Goal: Task Accomplishment & Management: Manage account settings

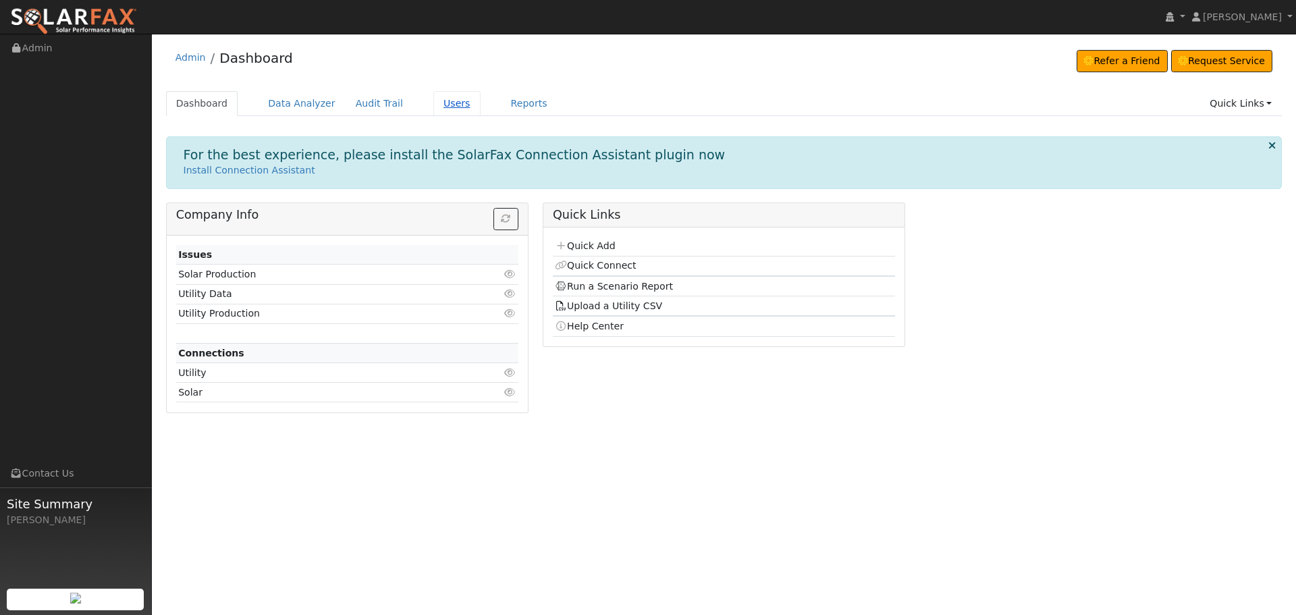
click at [433, 107] on link "Users" at bounding box center [456, 103] width 47 height 25
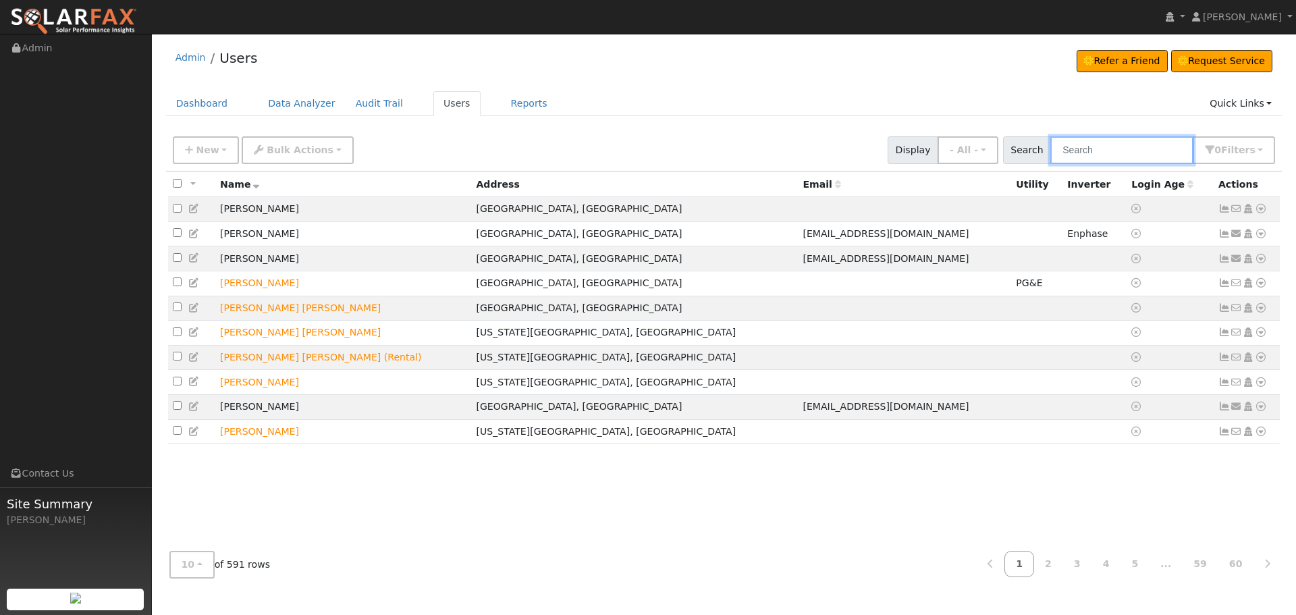
click at [1116, 155] on input "text" at bounding box center [1122, 150] width 143 height 28
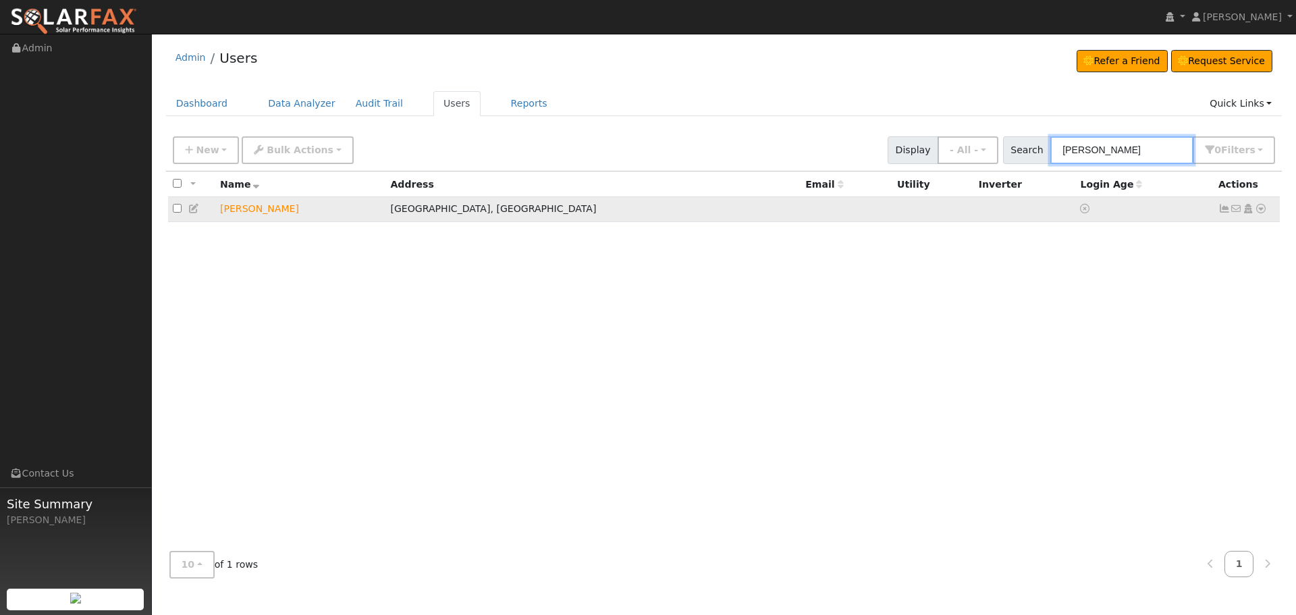
type input "[PERSON_NAME]"
click at [1216, 212] on td "No email address Send Email... Copy a Link Reset Password Open Access Data Anal…" at bounding box center [1247, 209] width 67 height 25
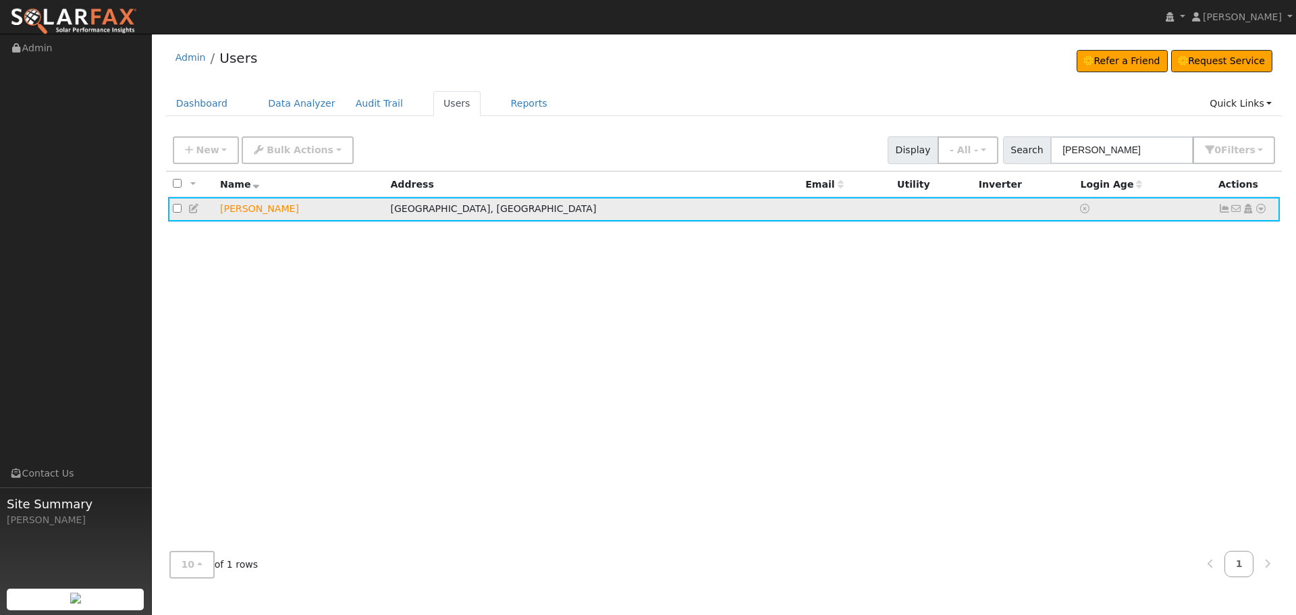
click at [1223, 213] on icon at bounding box center [1225, 208] width 12 height 9
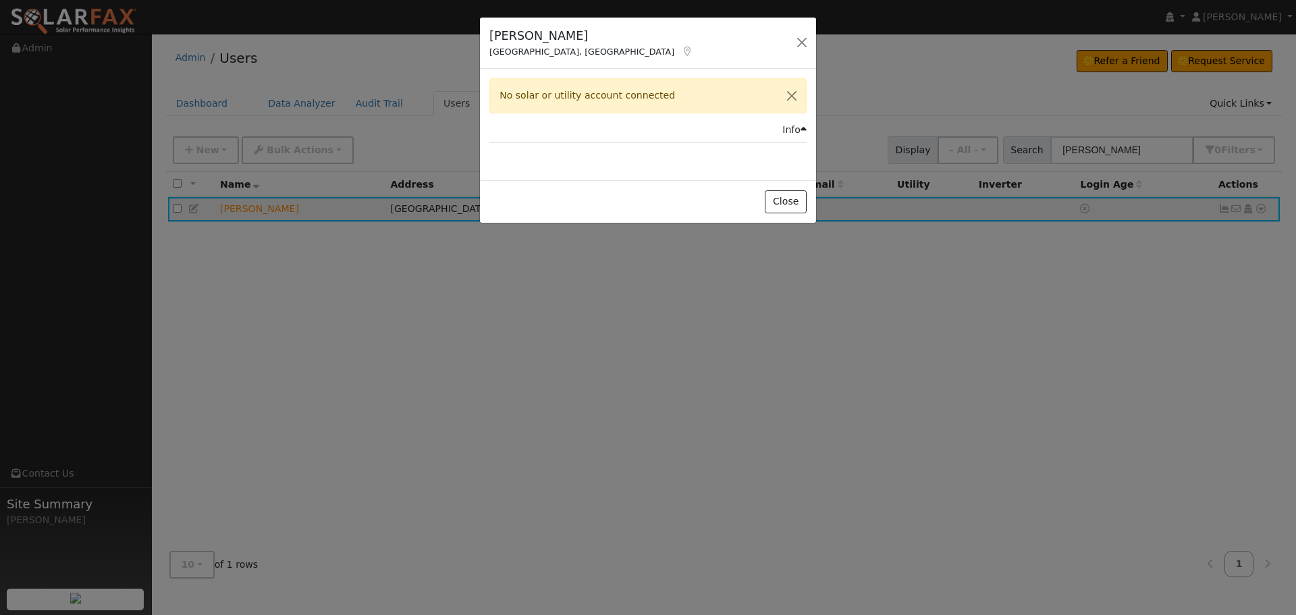
drag, startPoint x: 508, startPoint y: 95, endPoint x: 682, endPoint y: 107, distance: 174.7
click at [681, 107] on div "No solar or utility account connected" at bounding box center [647, 95] width 317 height 34
click at [784, 101] on button "Close" at bounding box center [792, 95] width 28 height 33
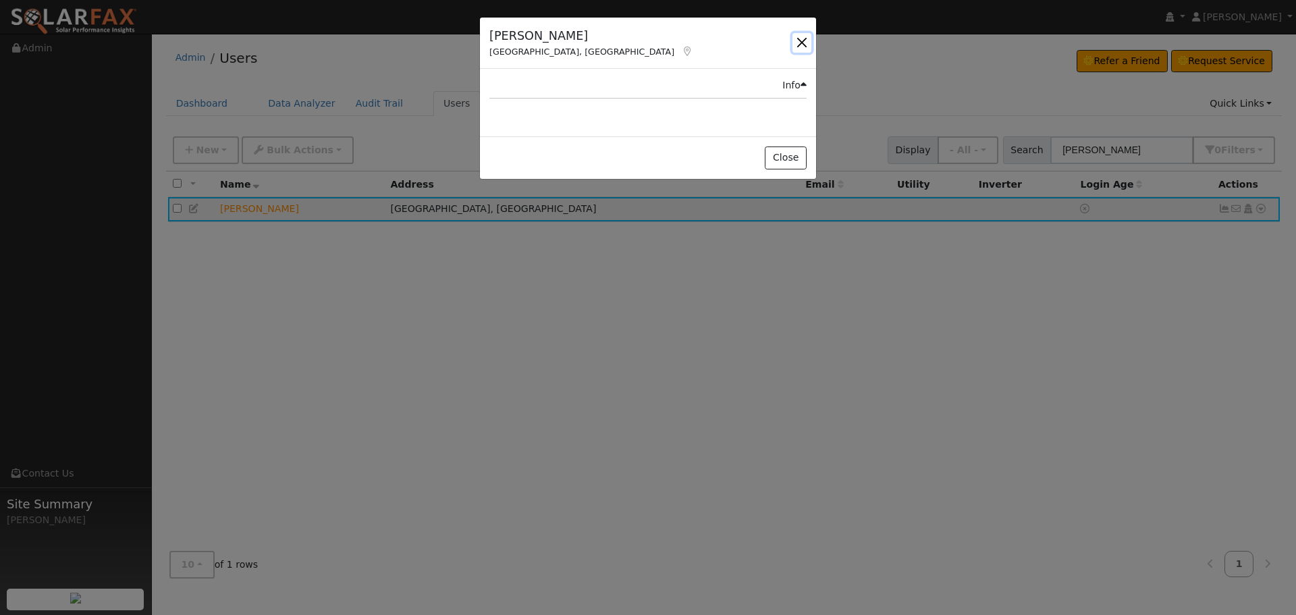
click at [795, 47] on button "button" at bounding box center [802, 42] width 19 height 19
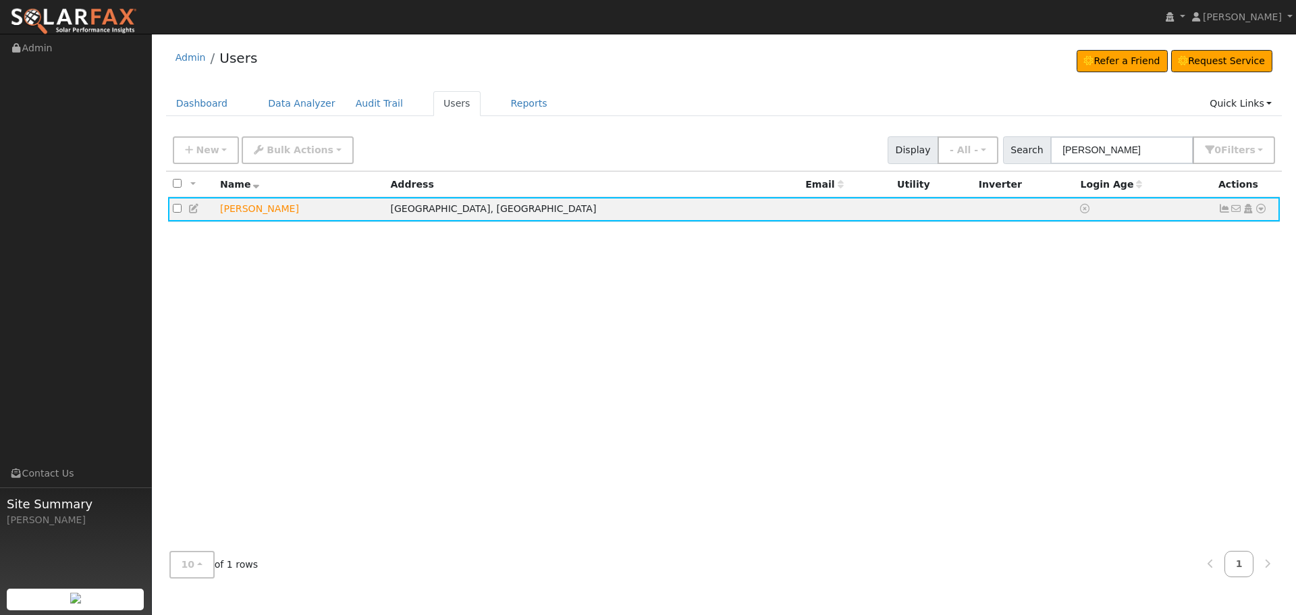
click at [801, 74] on div "Admin Users Refer a Friend Request Service Refer a Friend Request Service" at bounding box center [724, 61] width 1117 height 41
drag, startPoint x: 801, startPoint y: 74, endPoint x: 797, endPoint y: 88, distance: 14.6
click at [800, 74] on div "Admin Users Refer a Friend Request Service Refer a Friend Request Service" at bounding box center [724, 61] width 1117 height 41
click at [736, 407] on div "All None All on page None on page Name Address Email Utility Inverter Login Age…" at bounding box center [724, 355] width 1117 height 369
